Goal: Complete application form

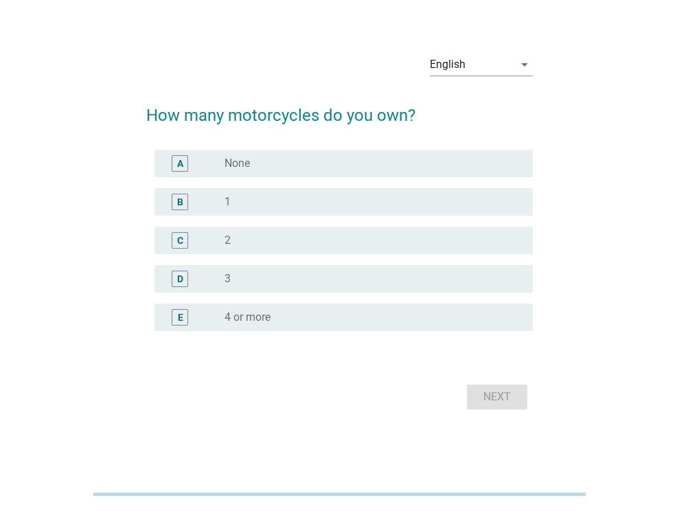
scroll to position [33, 0]
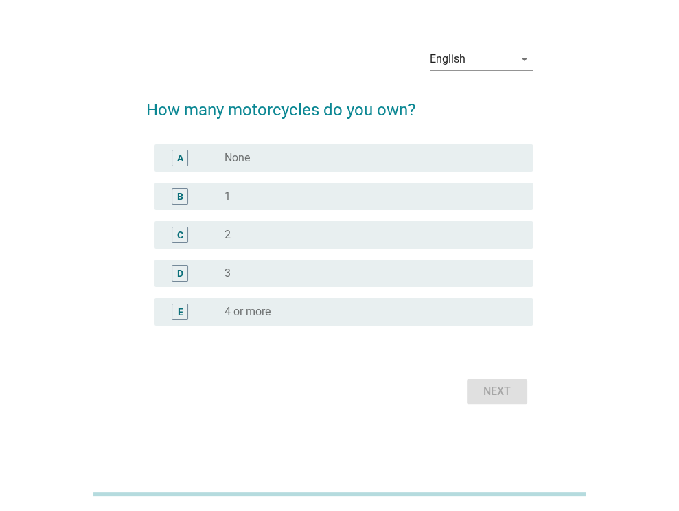
click at [313, 201] on div "radio_button_unchecked 1" at bounding box center [368, 197] width 286 height 14
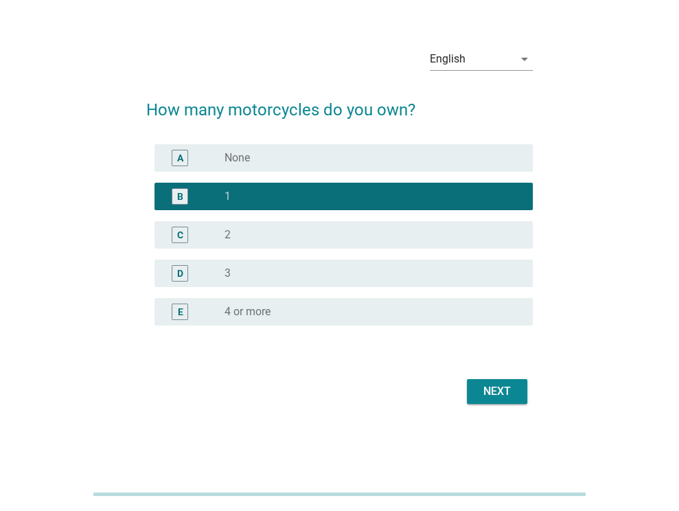
click at [493, 401] on button "Next" at bounding box center [497, 391] width 60 height 25
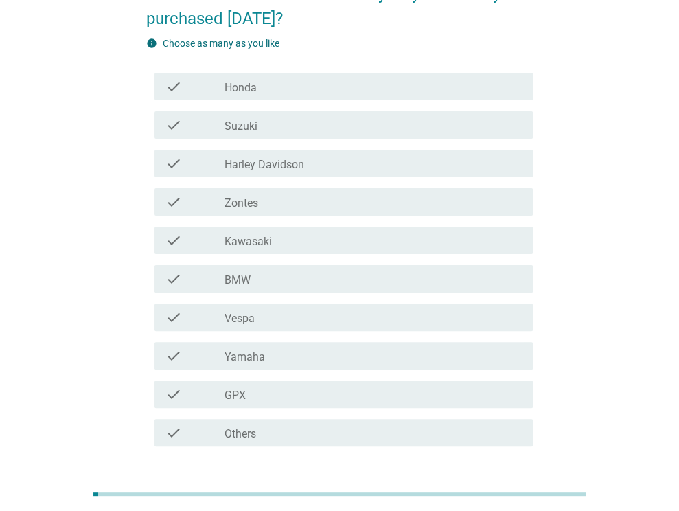
scroll to position [137, 0]
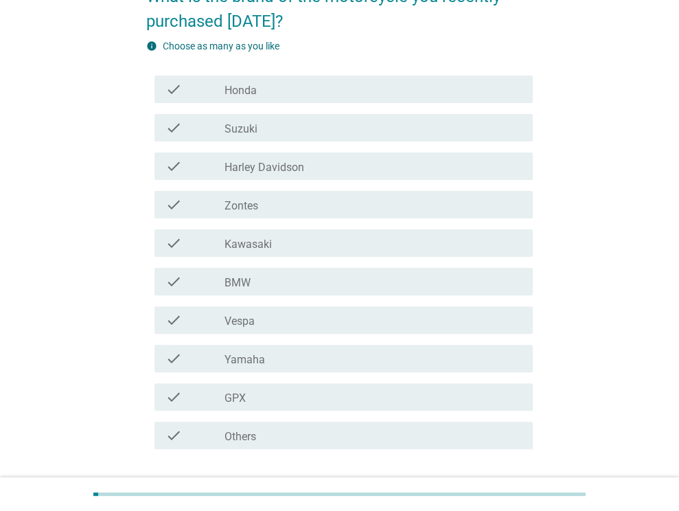
drag, startPoint x: 357, startPoint y: 90, endPoint x: 436, endPoint y: 283, distance: 208.6
click at [357, 94] on div "check_box_outline_blank Honda" at bounding box center [373, 89] width 297 height 16
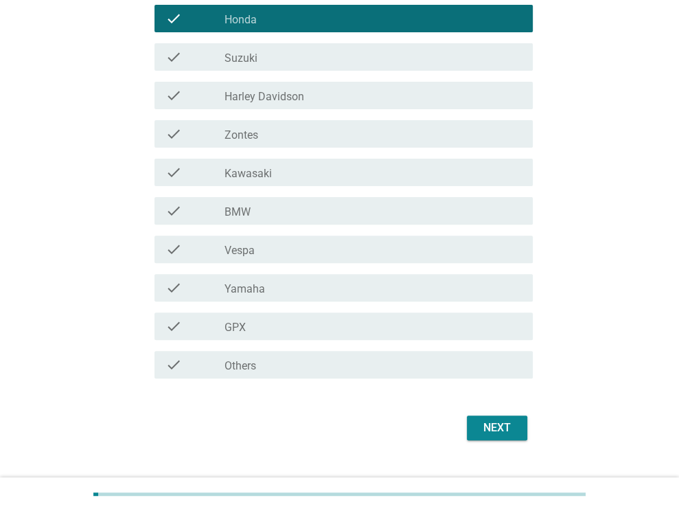
scroll to position [236, 0]
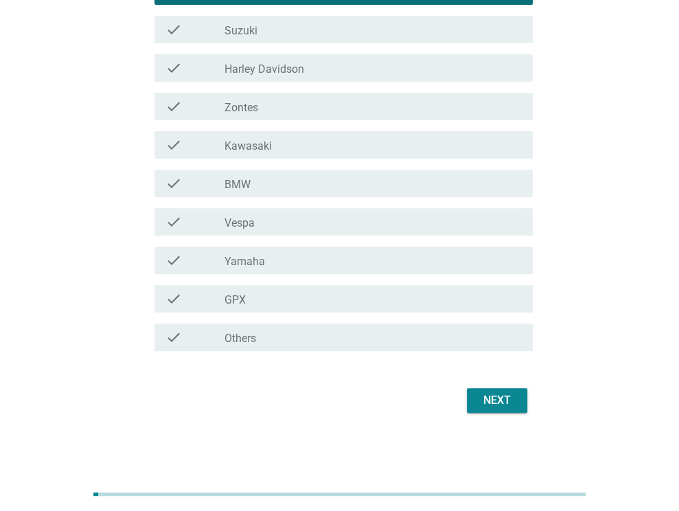
drag, startPoint x: 492, startPoint y: 396, endPoint x: 466, endPoint y: 422, distance: 36.4
click at [492, 396] on div "Next" at bounding box center [497, 400] width 38 height 16
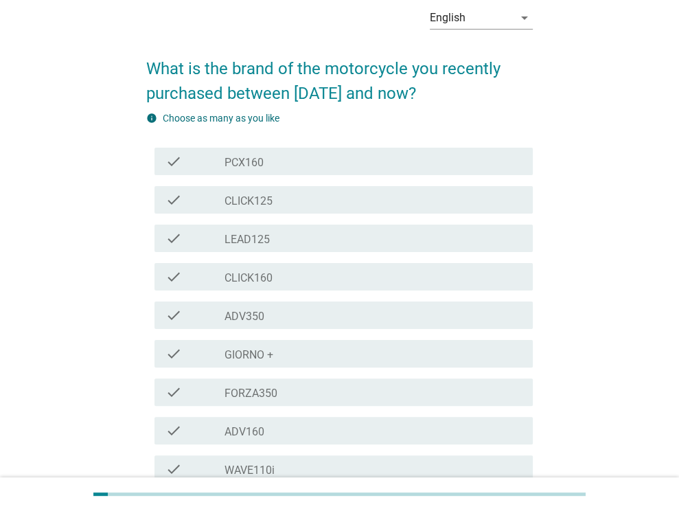
scroll to position [69, 0]
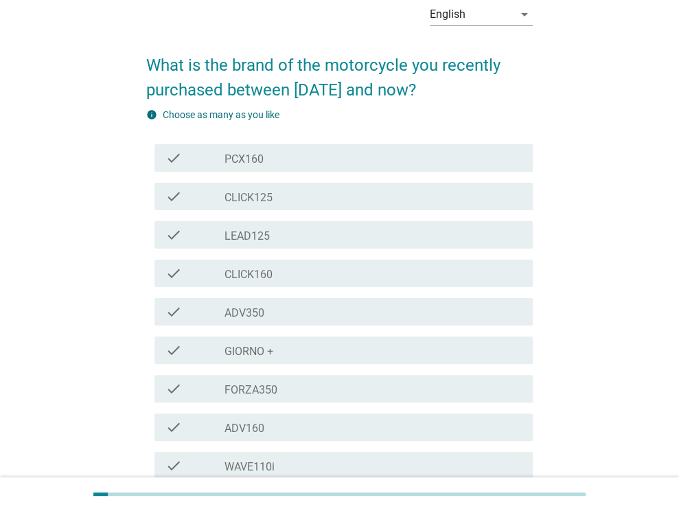
drag, startPoint x: 352, startPoint y: 158, endPoint x: 401, endPoint y: 289, distance: 139.3
click at [352, 159] on div "check_box_outline_blank PCX160" at bounding box center [373, 158] width 297 height 16
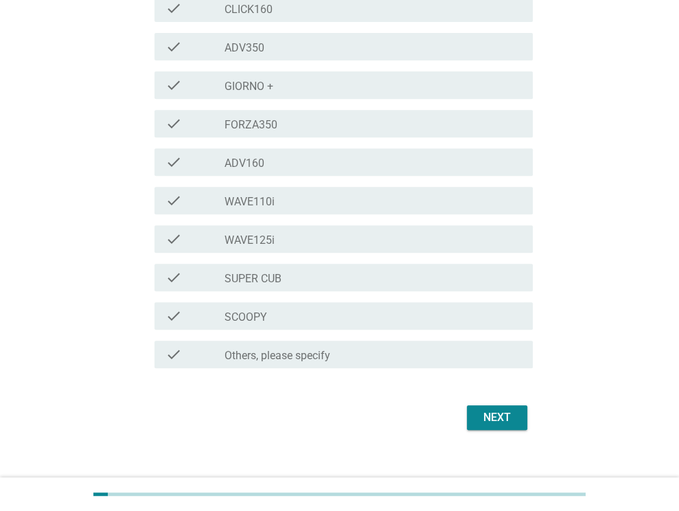
scroll to position [351, 0]
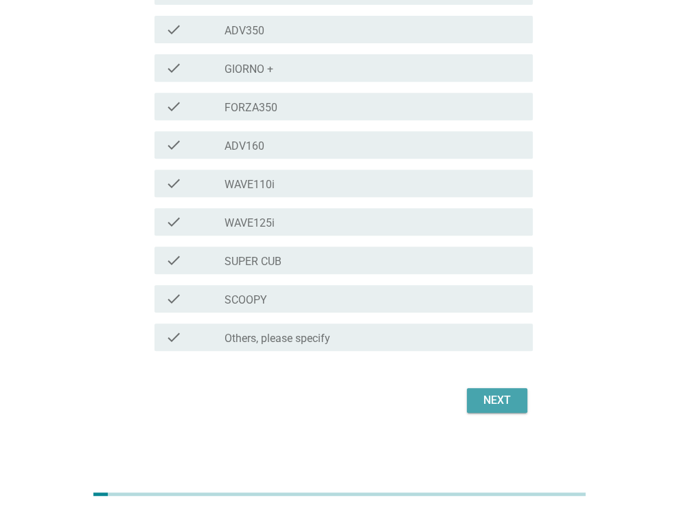
click at [489, 396] on div "Next" at bounding box center [497, 400] width 38 height 16
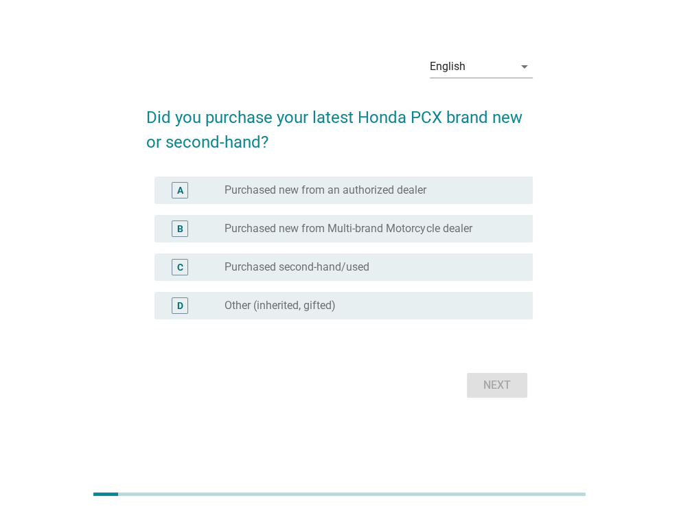
scroll to position [33, 0]
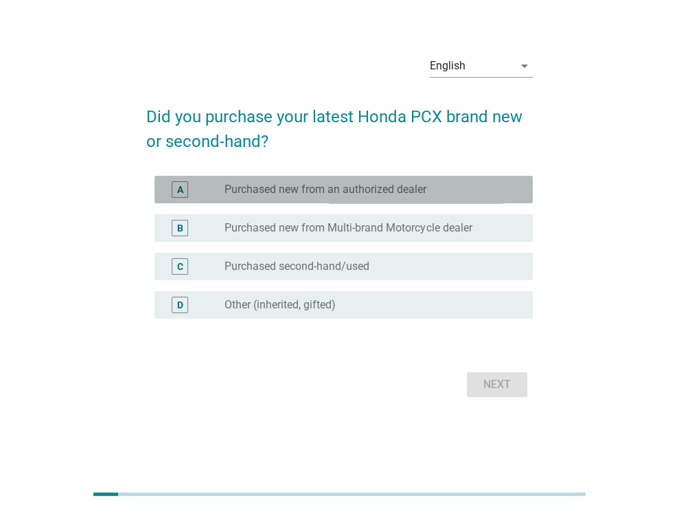
drag, startPoint x: 352, startPoint y: 189, endPoint x: 481, endPoint y: 326, distance: 188.1
click at [352, 190] on label "Purchased new from an authorized dealer" at bounding box center [326, 190] width 202 height 14
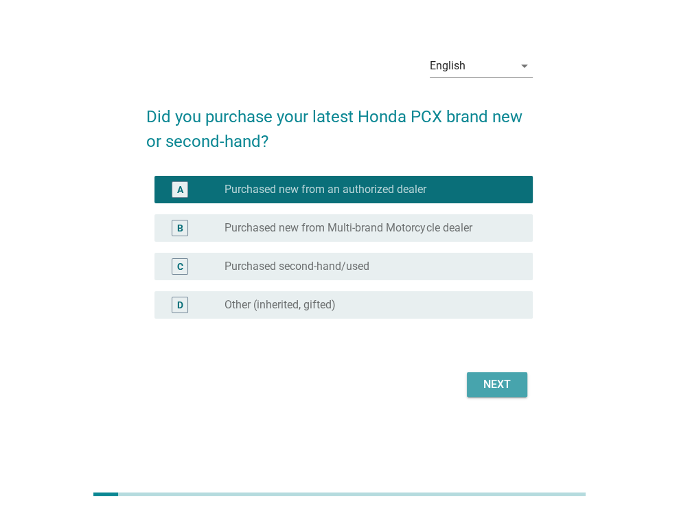
drag, startPoint x: 482, startPoint y: 393, endPoint x: 381, endPoint y: 374, distance: 102.7
click at [483, 392] on button "Next" at bounding box center [497, 384] width 60 height 25
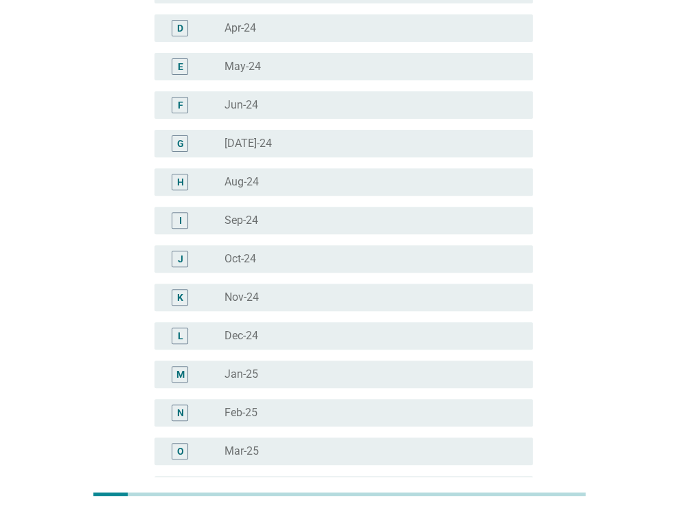
scroll to position [137, 0]
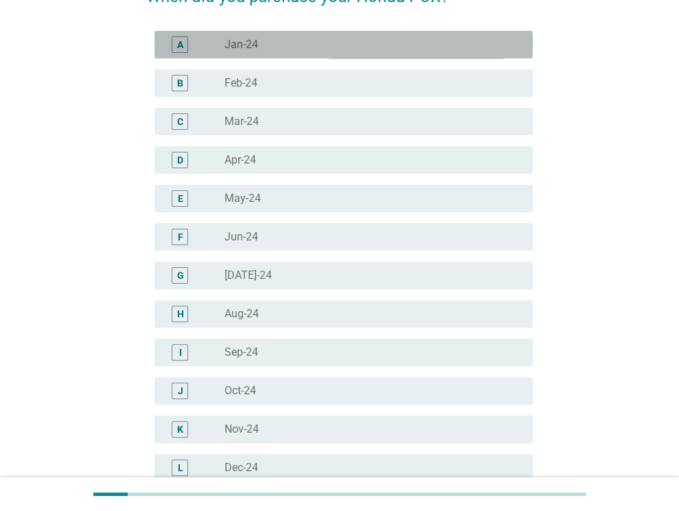
drag, startPoint x: 332, startPoint y: 46, endPoint x: 375, endPoint y: 294, distance: 251.6
click at [332, 46] on div "radio_button_unchecked Jan-24" at bounding box center [368, 45] width 286 height 14
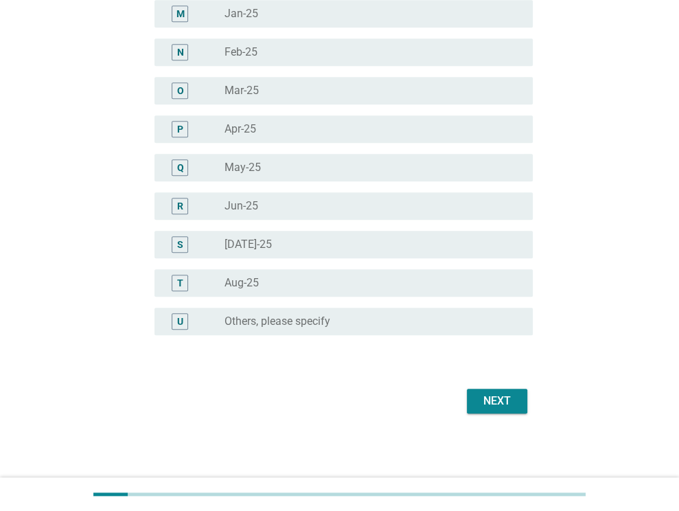
scroll to position [631, 0]
click at [464, 396] on div "Next" at bounding box center [339, 400] width 387 height 33
click at [480, 399] on div "Next" at bounding box center [497, 400] width 38 height 16
